Goal: Task Accomplishment & Management: Use online tool/utility

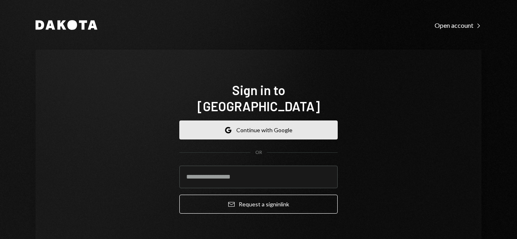
click at [261, 122] on button "Google Continue with Google" at bounding box center [258, 130] width 158 height 19
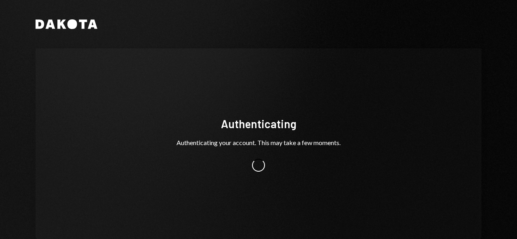
scroll to position [20, 0]
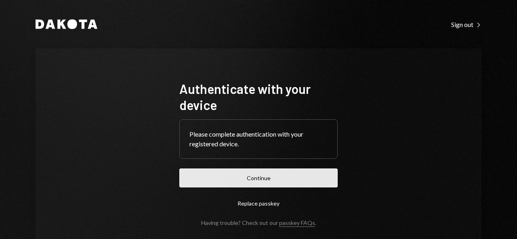
click at [237, 184] on button "Continue" at bounding box center [258, 178] width 158 height 19
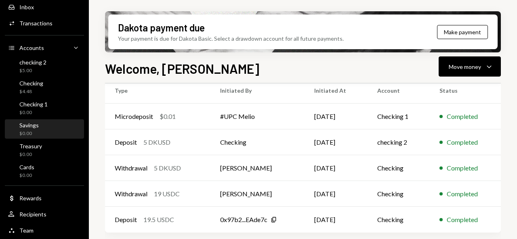
scroll to position [48, 0]
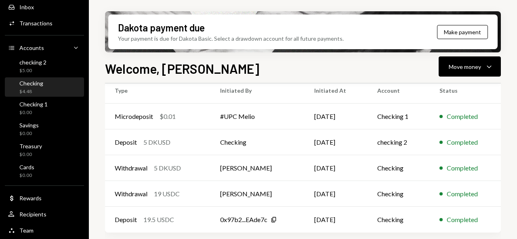
click at [45, 91] on div "Checking $4.48" at bounding box center [44, 87] width 73 height 15
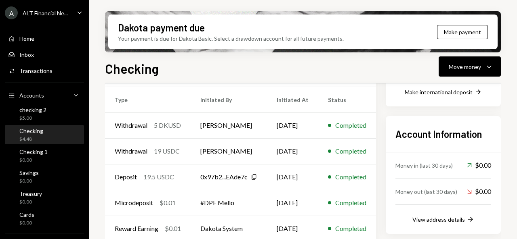
scroll to position [207, 0]
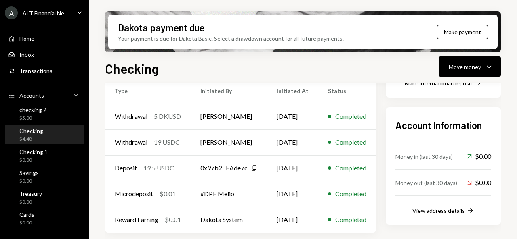
click at [75, 16] on icon "Caret Down" at bounding box center [79, 12] width 9 height 9
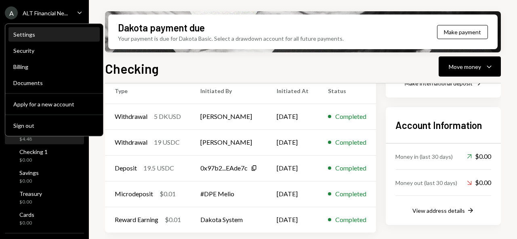
click at [48, 31] on div "Settings" at bounding box center [54, 35] width 82 height 14
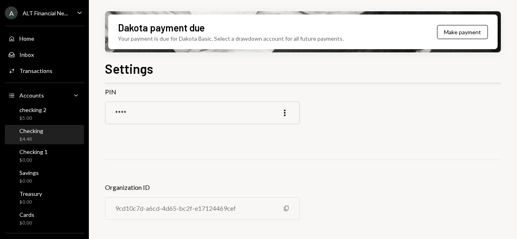
scroll to position [48, 0]
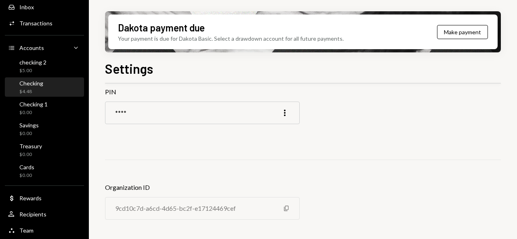
click at [35, 90] on div "$4.48" at bounding box center [31, 91] width 24 height 7
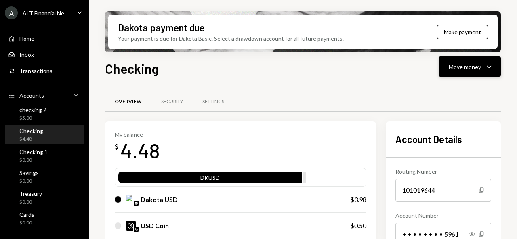
click at [495, 62] on button "Move money Caret Down" at bounding box center [469, 67] width 62 height 20
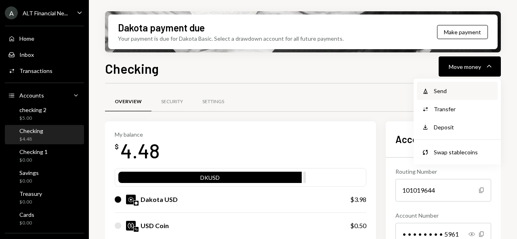
click at [459, 94] on div "Send" at bounding box center [463, 91] width 59 height 8
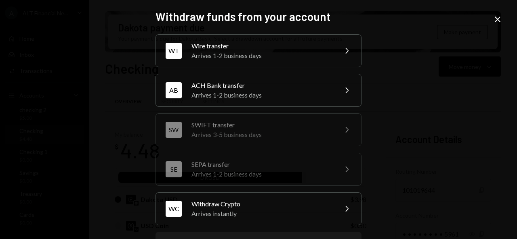
scroll to position [38, 0]
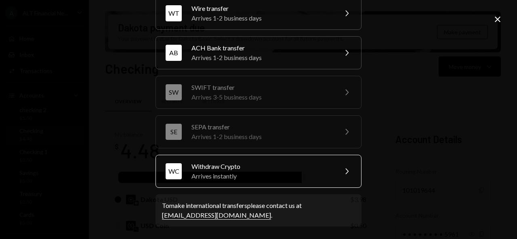
click at [288, 174] on div "Arrives instantly" at bounding box center [261, 177] width 140 height 10
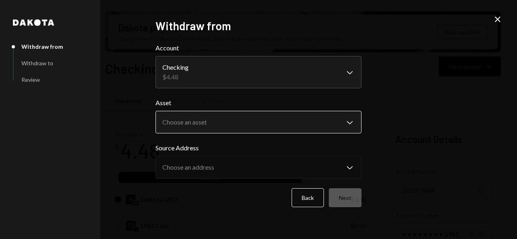
click at [352, 124] on body "A ALT Financial Ne... Caret Down Home Home Inbox Inbox Activities Transactions …" at bounding box center [258, 119] width 517 height 239
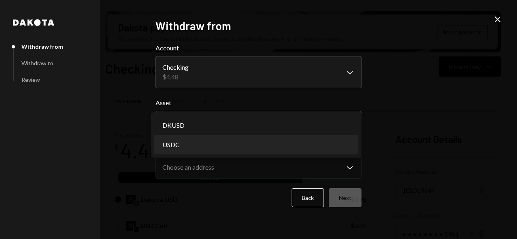
select select "****"
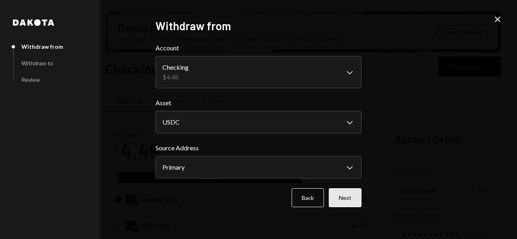
click at [357, 199] on button "Next" at bounding box center [345, 198] width 33 height 19
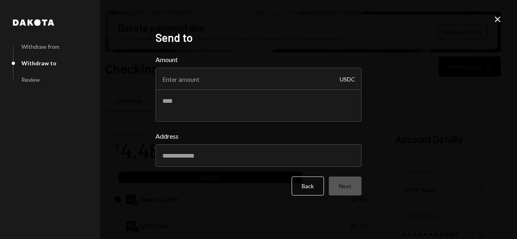
click at [499, 19] on icon "Close" at bounding box center [497, 20] width 10 height 10
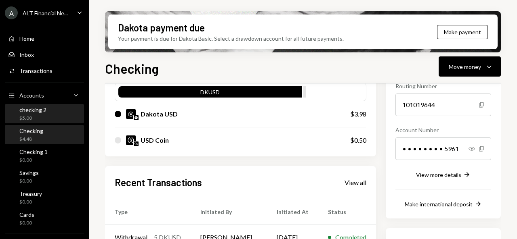
scroll to position [48, 0]
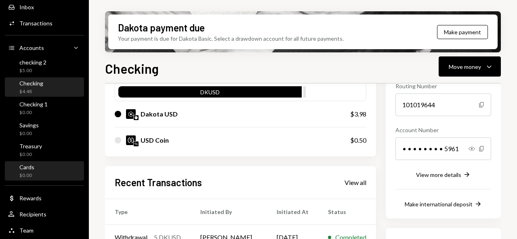
click at [17, 165] on div "Cards $0.00" at bounding box center [21, 171] width 26 height 15
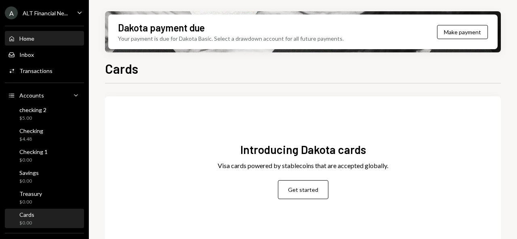
click at [24, 40] on div "Home" at bounding box center [26, 38] width 15 height 7
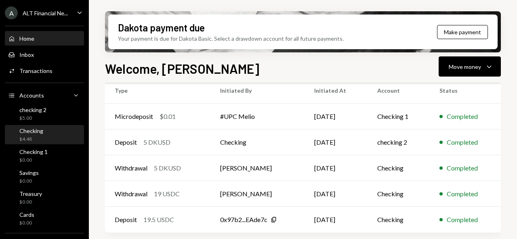
scroll to position [48, 0]
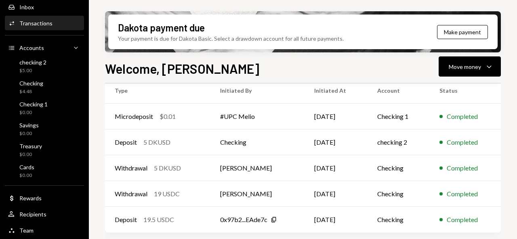
click at [32, 26] on div "Transactions" at bounding box center [35, 23] width 33 height 7
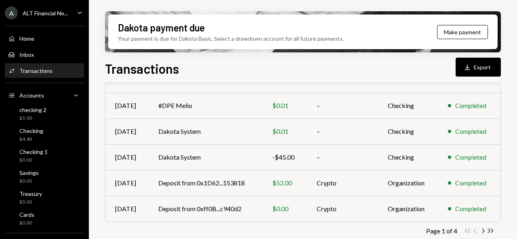
scroll to position [220, 0]
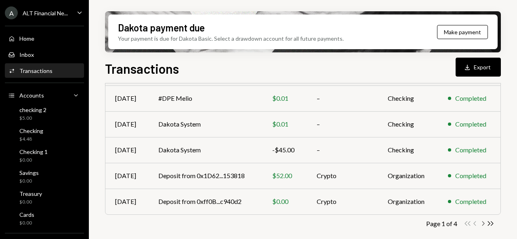
click at [482, 224] on icon "Chevron Right" at bounding box center [483, 224] width 8 height 8
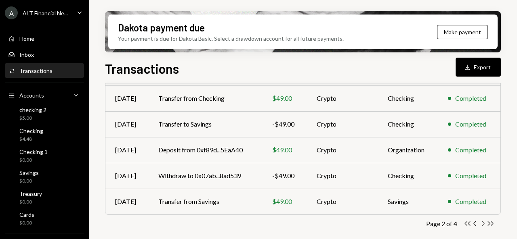
click at [483, 222] on icon "Chevron Right" at bounding box center [483, 224] width 8 height 8
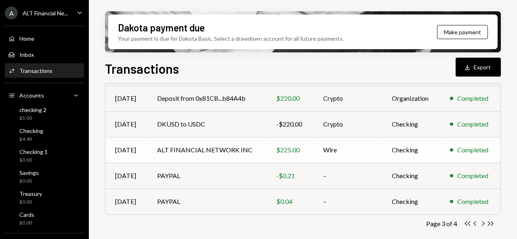
scroll to position [0, 0]
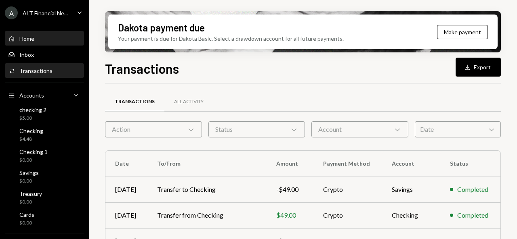
click at [33, 45] on div "Home Home" at bounding box center [44, 39] width 73 height 14
